Goal: Find specific page/section: Find specific page/section

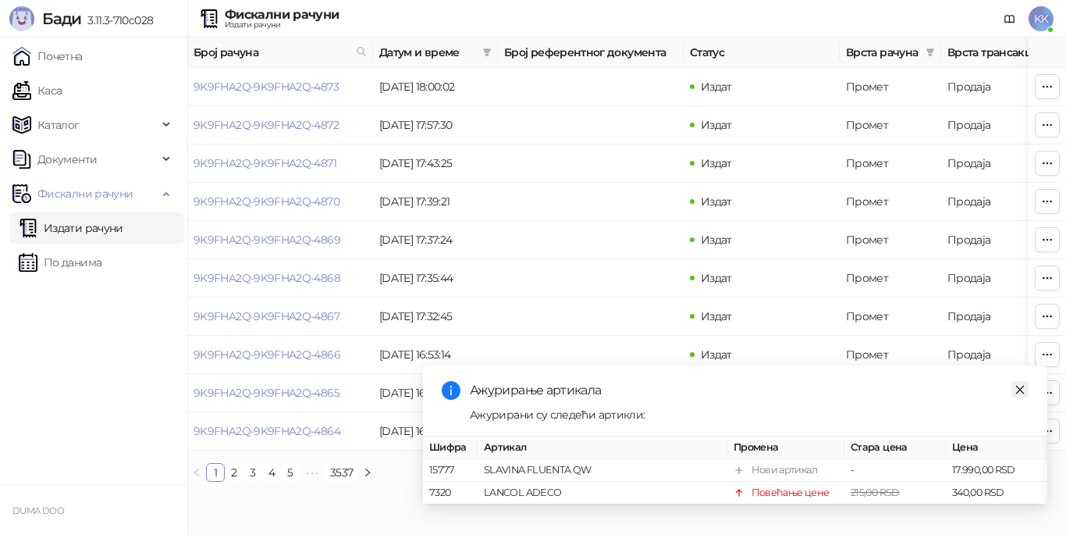
click at [1020, 385] on icon "close" at bounding box center [1020, 389] width 9 height 9
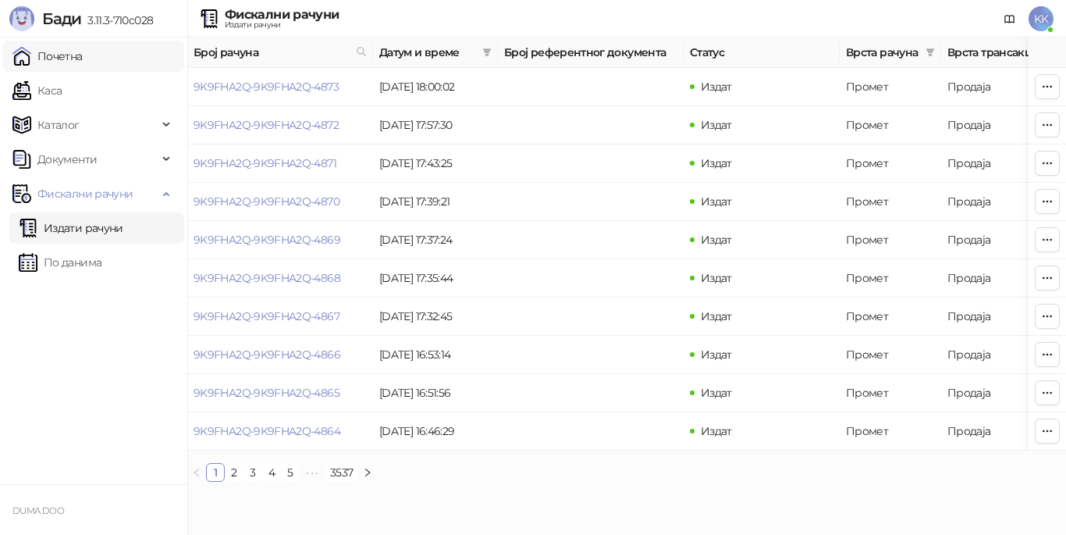
click at [83, 55] on link "Почетна" at bounding box center [47, 56] width 70 height 31
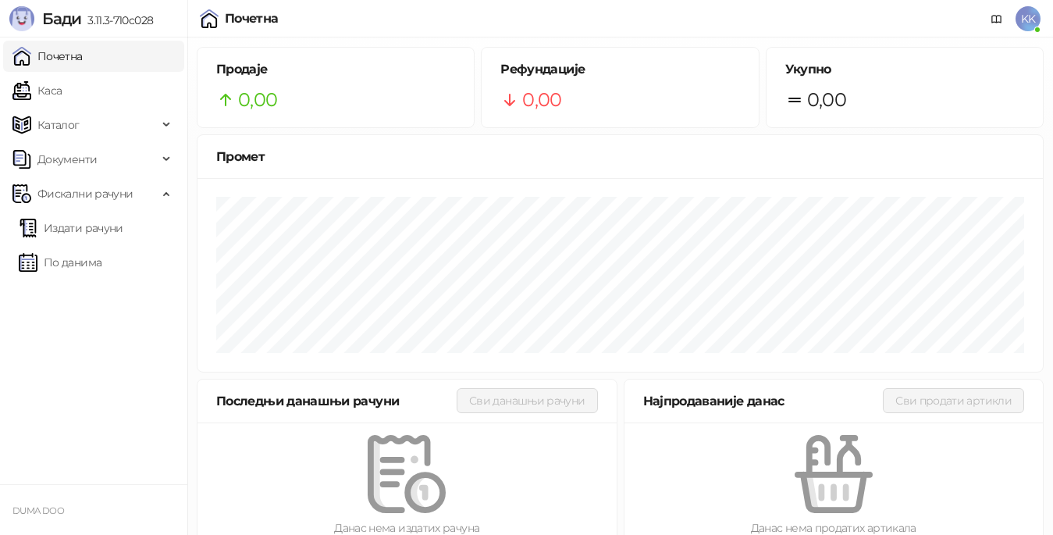
click at [66, 43] on link "Почетна" at bounding box center [47, 56] width 70 height 31
click at [83, 55] on link "Почетна" at bounding box center [47, 56] width 70 height 31
click at [83, 52] on link "Почетна" at bounding box center [47, 56] width 70 height 31
click at [76, 60] on link "Почетна" at bounding box center [47, 56] width 70 height 31
click at [91, 261] on link "По данима" at bounding box center [60, 262] width 83 height 31
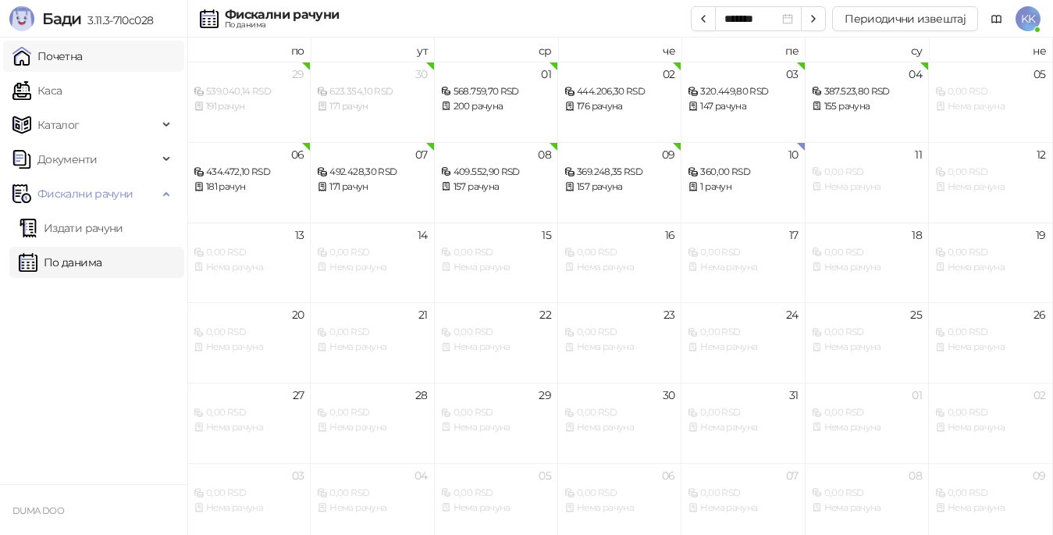
click at [83, 59] on link "Почетна" at bounding box center [47, 56] width 70 height 31
